Goal: Entertainment & Leisure: Consume media (video, audio)

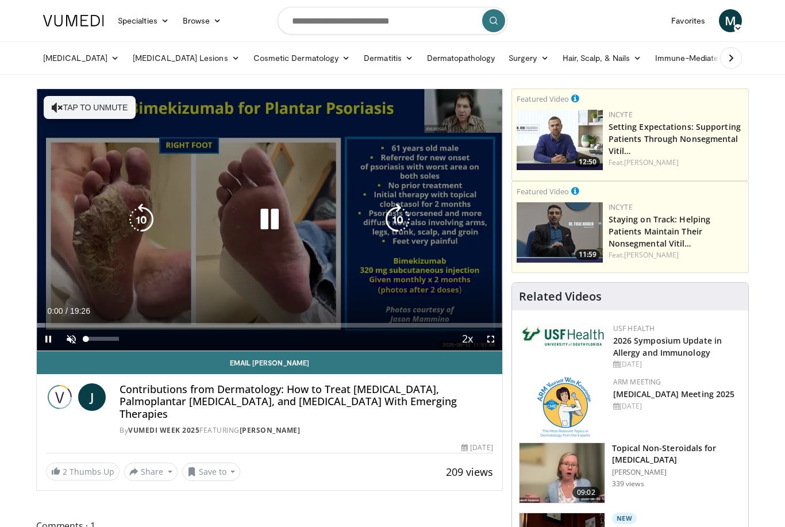
click at [68, 342] on span "Video Player" at bounding box center [71, 338] width 23 height 23
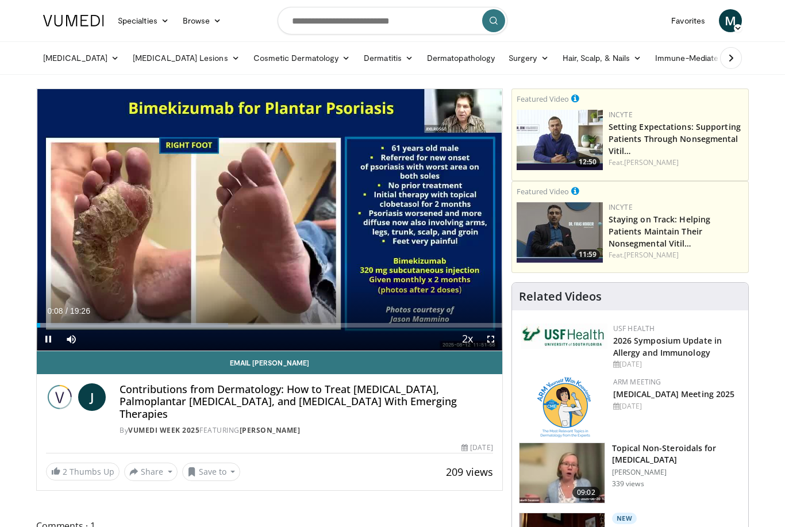
click at [51, 325] on div "Loaded : 41.13%" at bounding box center [269, 325] width 465 height 5
click at [67, 323] on div "Progress Bar" at bounding box center [187, 325] width 296 height 5
click at [79, 323] on div "Progress Bar" at bounding box center [189, 325] width 300 height 5
click at [92, 325] on div "Progress Bar" at bounding box center [210, 325] width 286 height 5
click at [106, 325] on div "Progress Bar" at bounding box center [224, 325] width 288 height 5
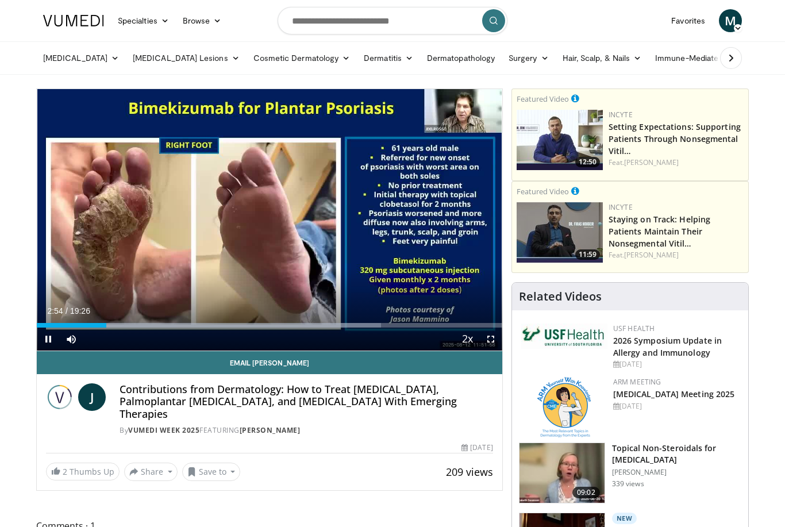
click at [116, 323] on div "Progress Bar" at bounding box center [237, 325] width 287 height 5
click at [125, 324] on div "Progress Bar" at bounding box center [249, 325] width 291 height 5
click at [143, 324] on div "Progress Bar" at bounding box center [256, 325] width 287 height 5
click at [152, 324] on div "Progress Bar" at bounding box center [269, 325] width 277 height 5
click at [164, 325] on div "Progress Bar" at bounding box center [283, 325] width 287 height 5
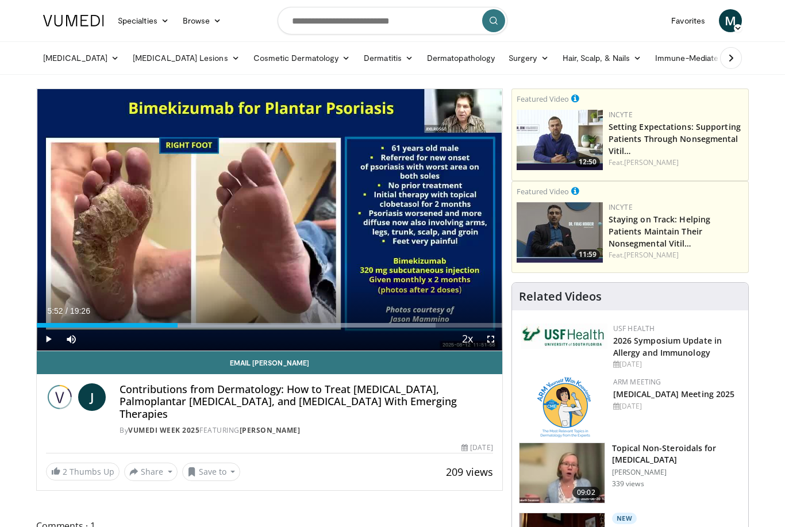
click at [178, 325] on div "Progress Bar" at bounding box center [293, 325] width 283 height 5
click at [189, 325] on div "Progress Bar" at bounding box center [306, 325] width 282 height 5
click at [199, 323] on div "Progress Bar" at bounding box center [318, 325] width 283 height 5
click at [210, 323] on div "Progress Bar" at bounding box center [329, 325] width 284 height 5
click at [223, 323] on div "Progress Bar" at bounding box center [341, 325] width 286 height 5
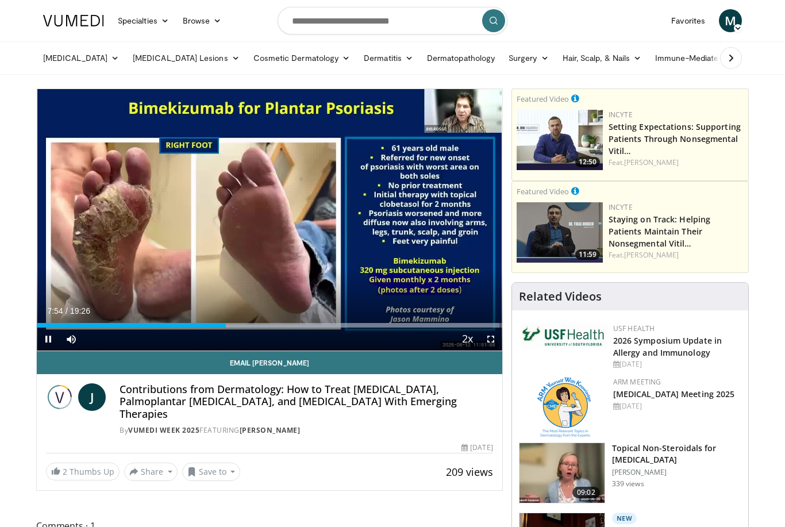
click at [235, 325] on div "Progress Bar" at bounding box center [355, 325] width 288 height 5
click at [249, 323] on div "Progress Bar" at bounding box center [356, 325] width 291 height 5
click at [292, 325] on div "Progress Bar" at bounding box center [356, 325] width 291 height 5
click at [299, 325] on div "Progress Bar" at bounding box center [356, 325] width 291 height 5
click at [305, 325] on div "Progress Bar" at bounding box center [356, 325] width 291 height 5
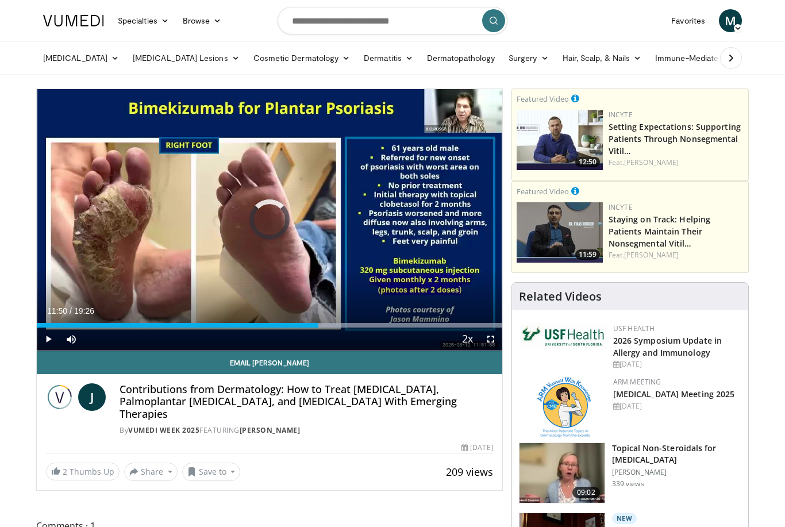
click at [320, 323] on div "Progress Bar" at bounding box center [356, 325] width 291 height 5
click at [337, 323] on div "Progress Bar" at bounding box center [356, 325] width 291 height 5
click at [341, 323] on div "Progress Bar" at bounding box center [356, 325] width 291 height 5
click at [393, 324] on div "Progress Bar" at bounding box center [356, 325] width 291 height 5
